Goal: Check status: Check status

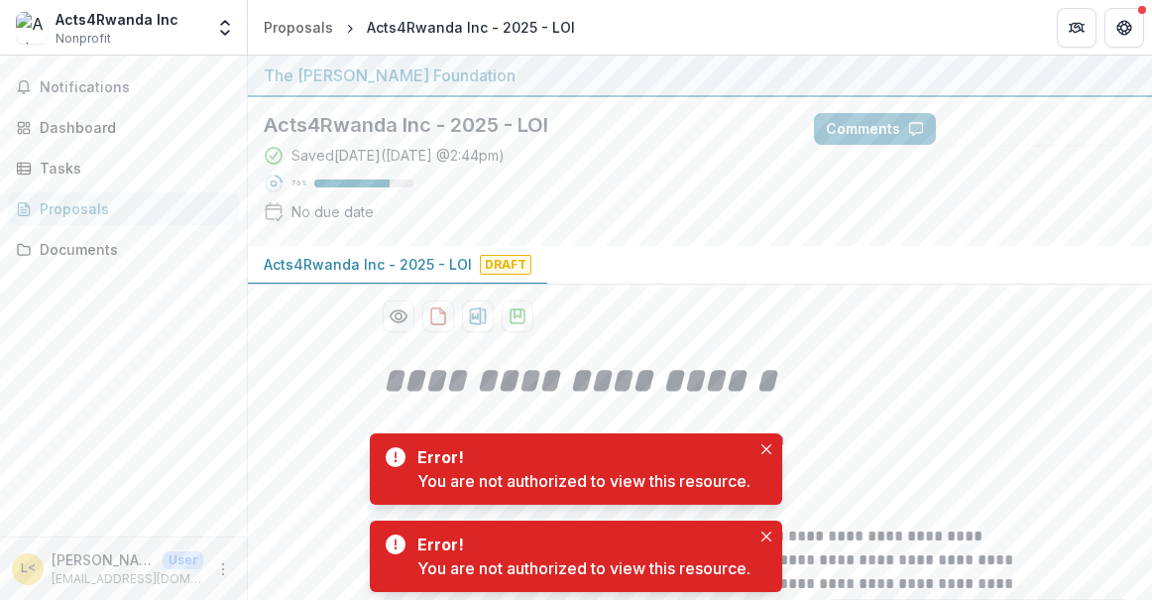
scroll to position [297, 0]
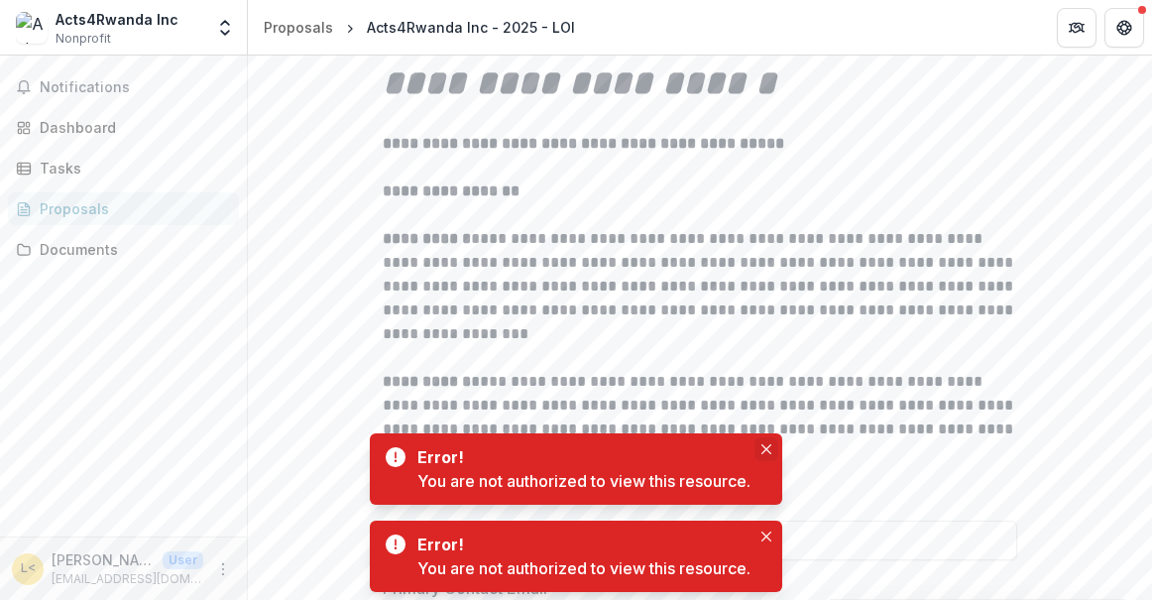
click at [763, 448] on icon "Close" at bounding box center [766, 449] width 10 height 10
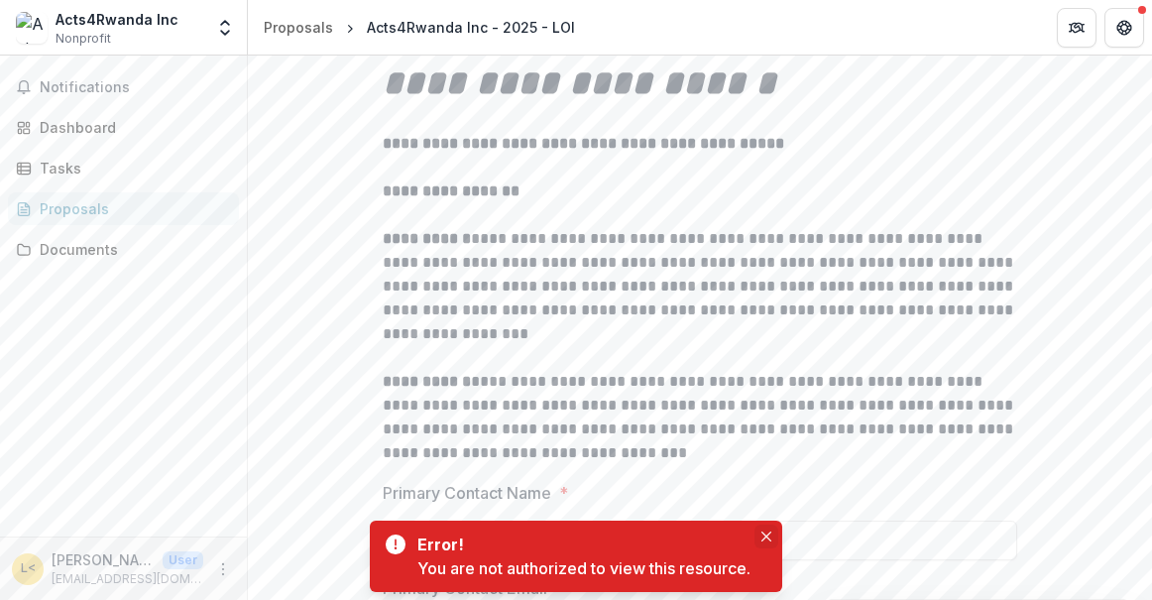
click at [765, 535] on icon "Close" at bounding box center [766, 536] width 10 height 10
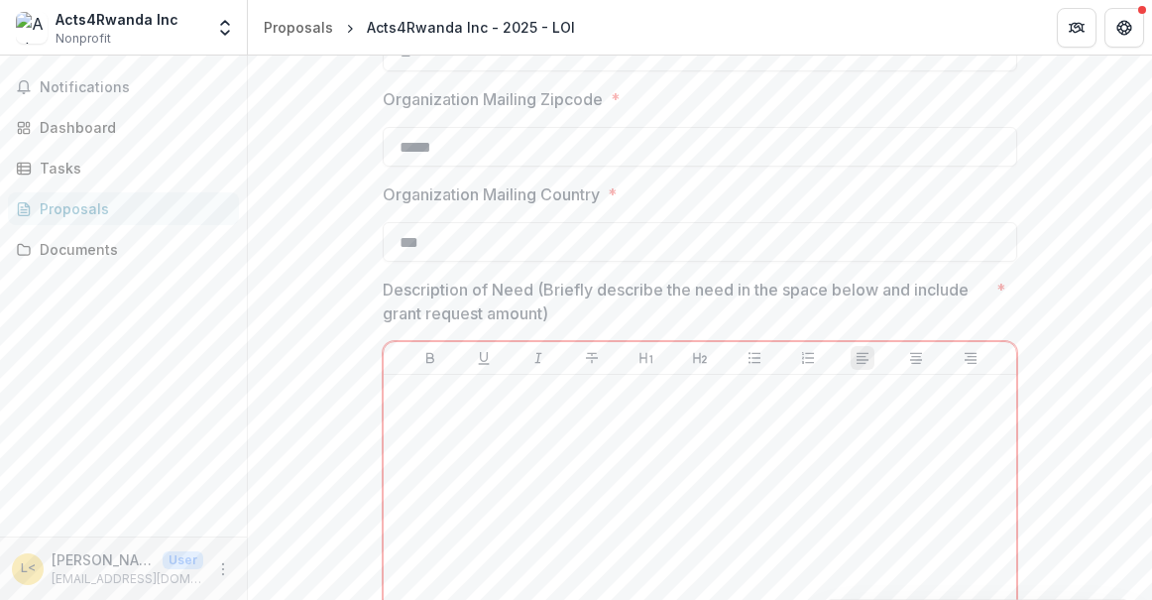
scroll to position [1487, 0]
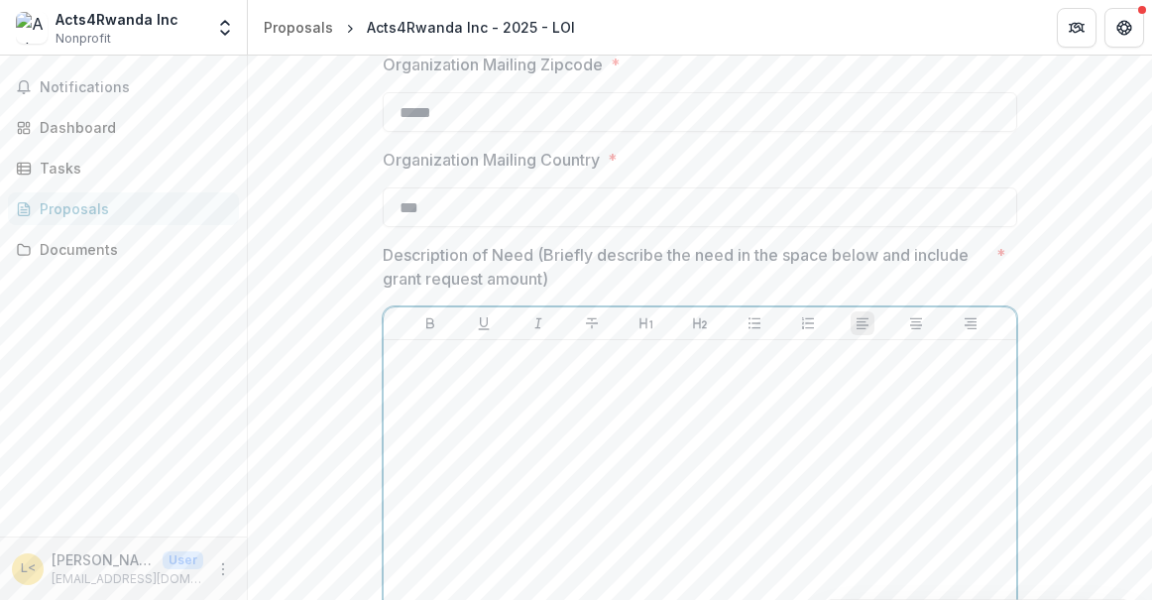
click at [453, 398] on div at bounding box center [700, 496] width 617 height 297
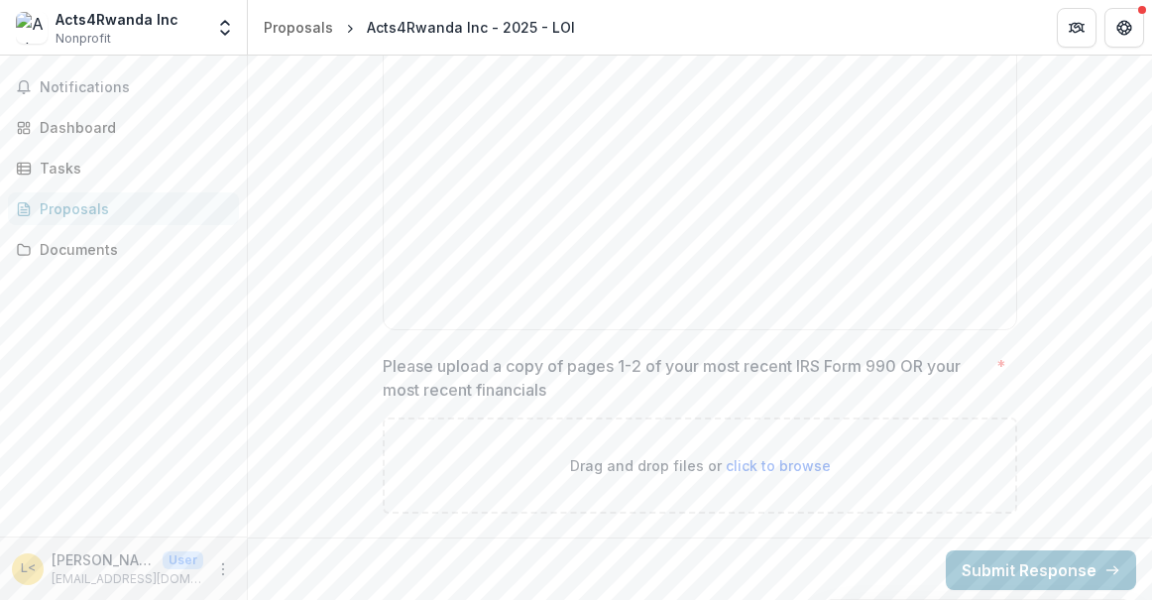
scroll to position [3395, 0]
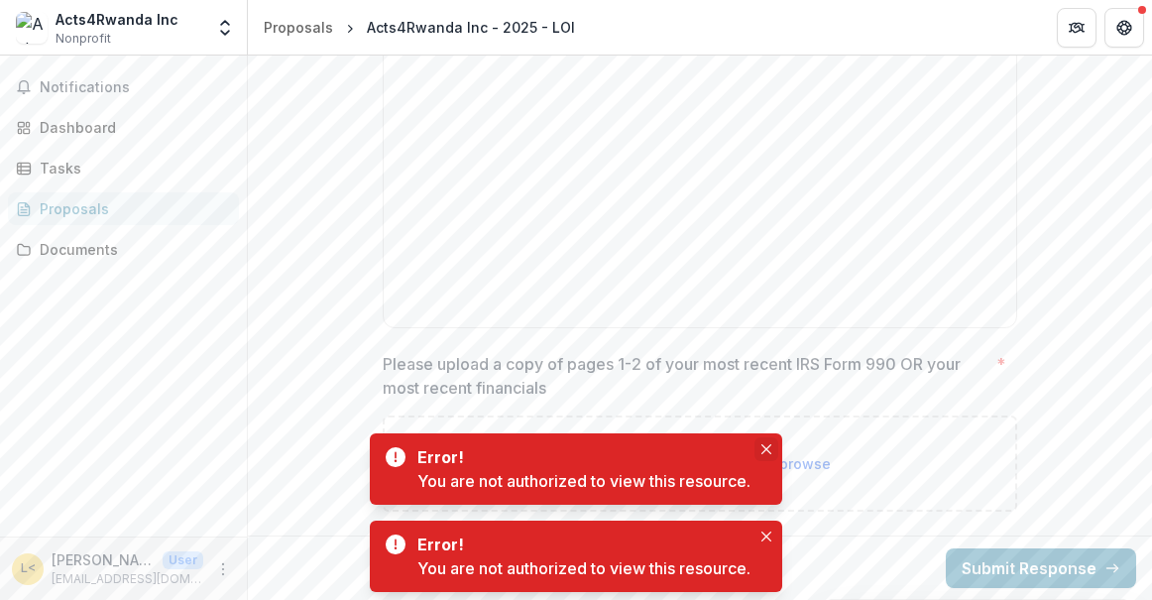
click at [766, 449] on icon "Close" at bounding box center [766, 449] width 10 height 10
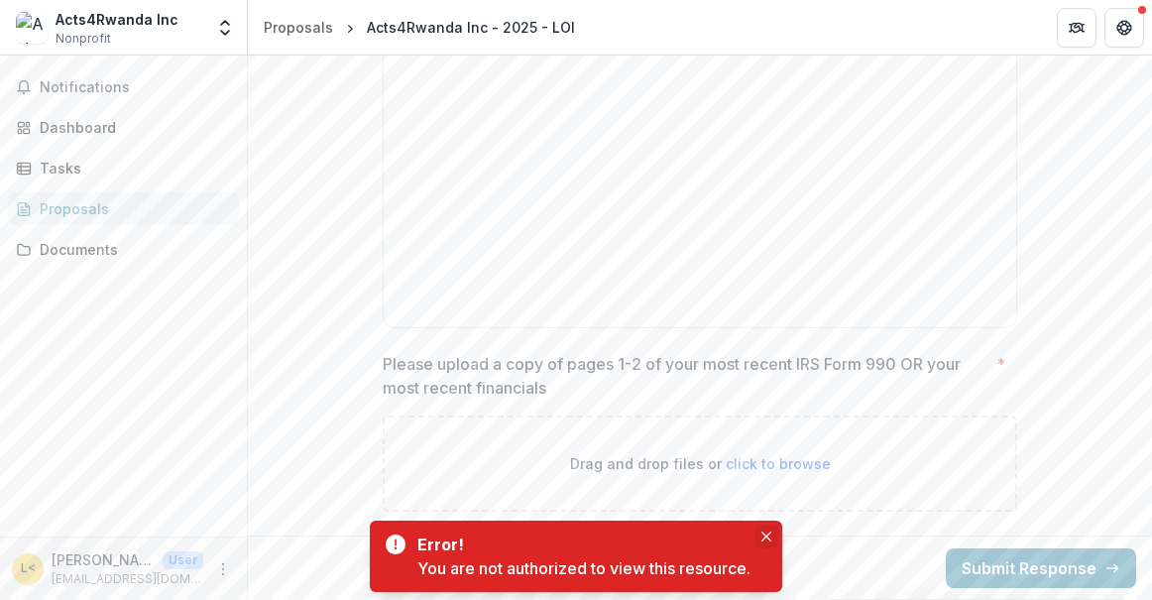
click at [766, 535] on icon "Close" at bounding box center [766, 536] width 10 height 10
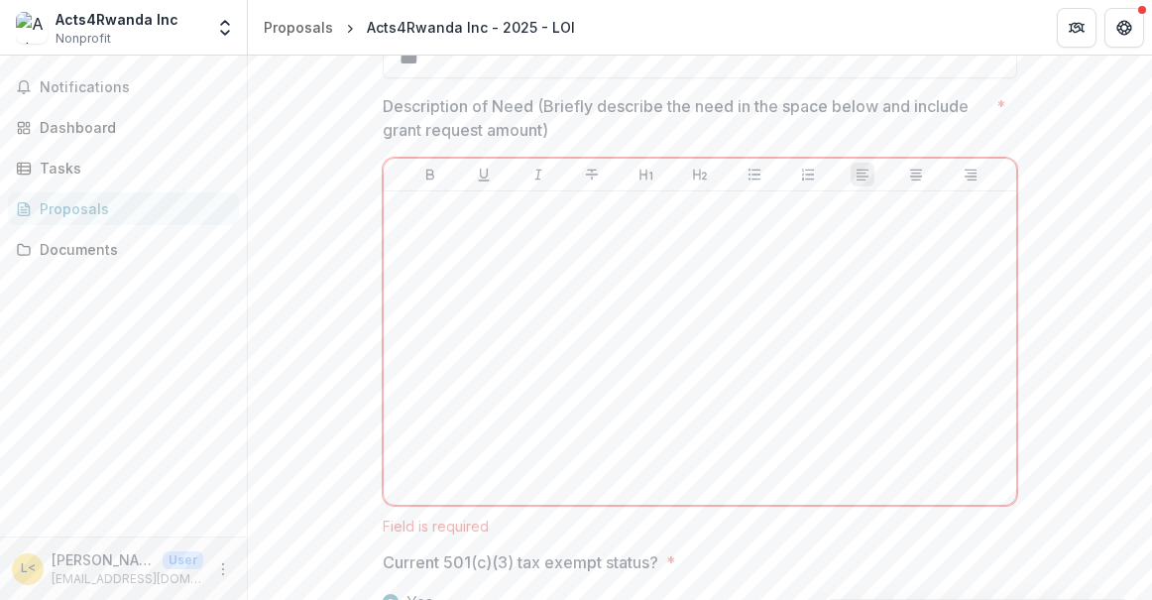
scroll to position [1610, 0]
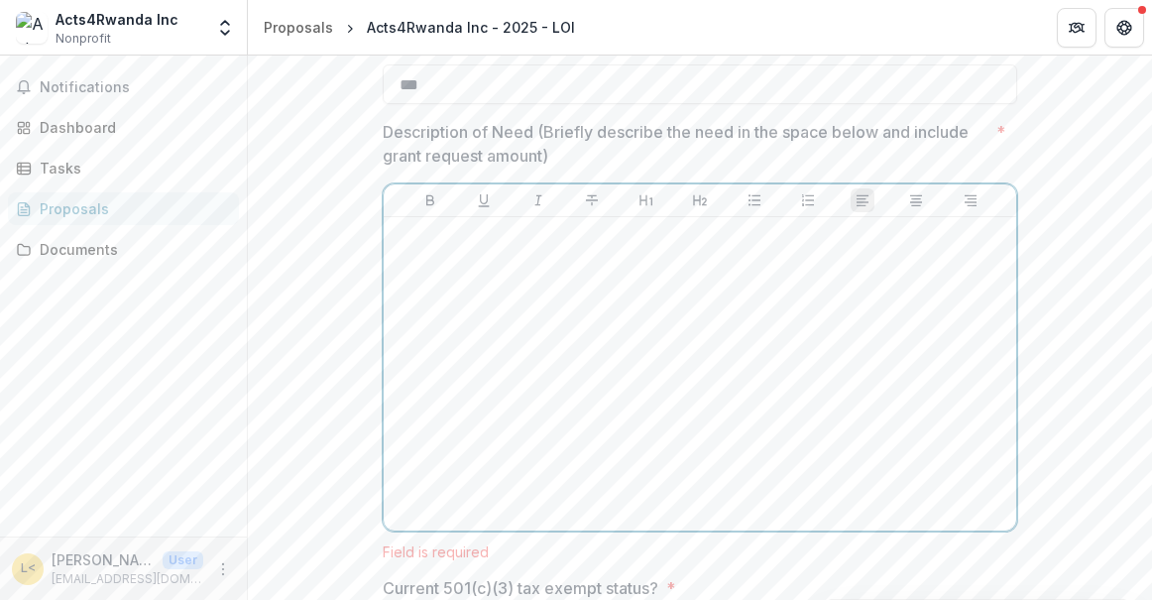
click at [476, 330] on div at bounding box center [700, 373] width 617 height 297
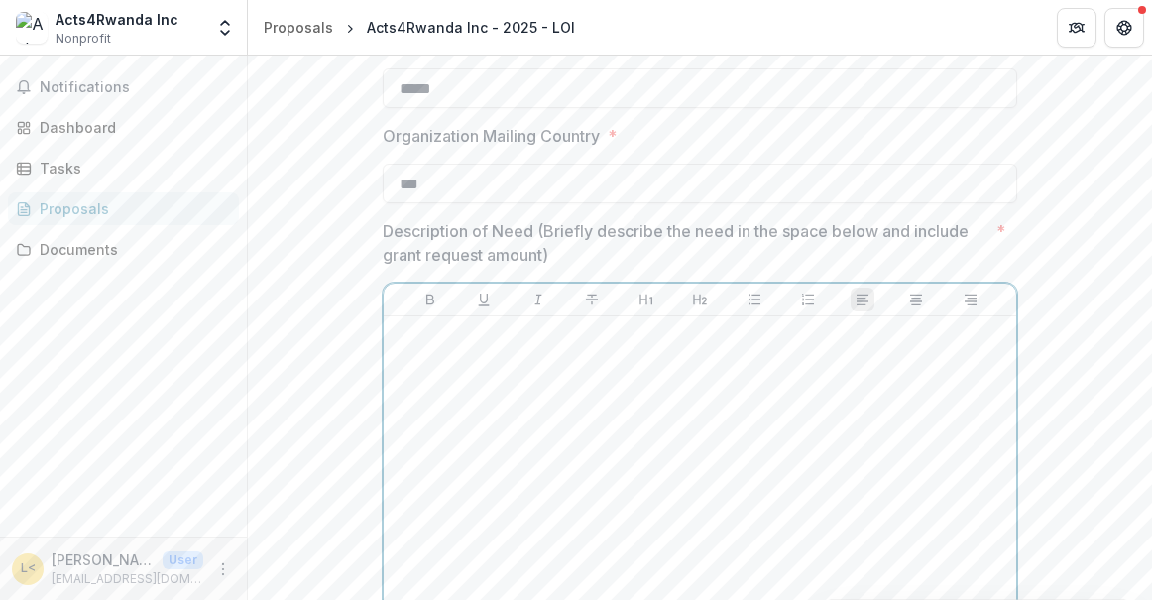
scroll to position [1412, 0]
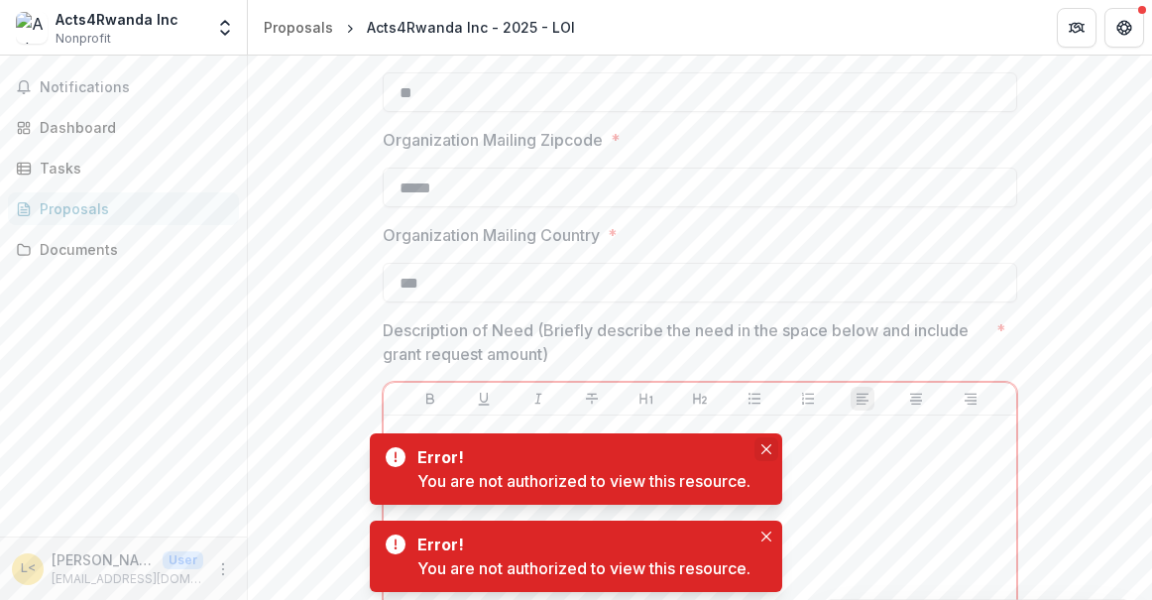
click at [764, 450] on icon "Close" at bounding box center [766, 449] width 10 height 10
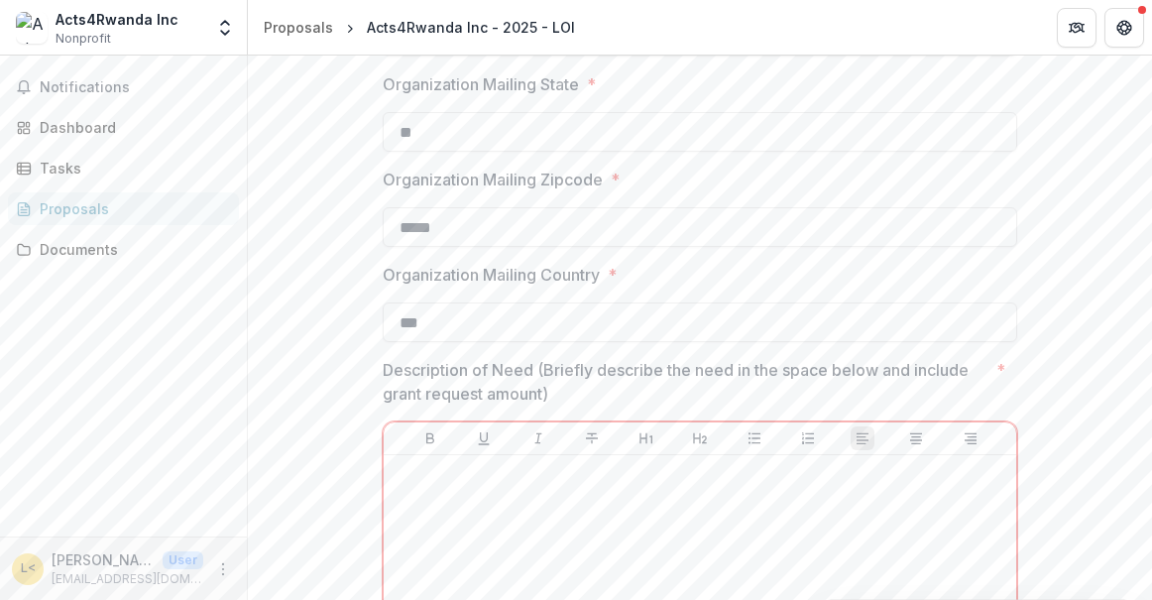
scroll to position [1511, 0]
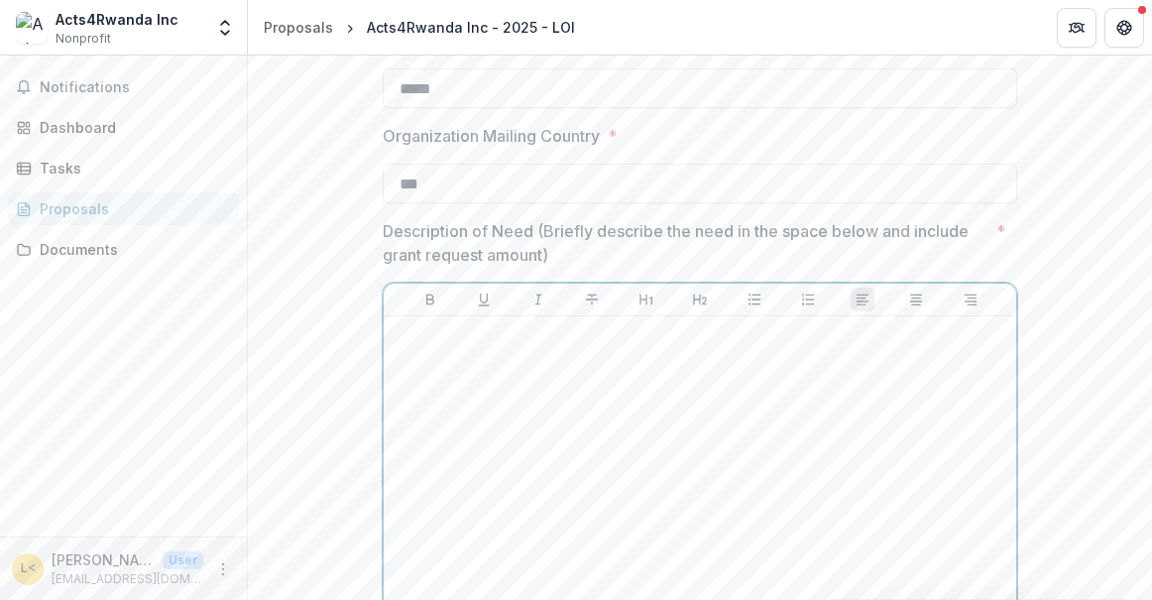
click at [430, 355] on div at bounding box center [700, 472] width 617 height 297
